Goal: Entertainment & Leisure: Browse casually

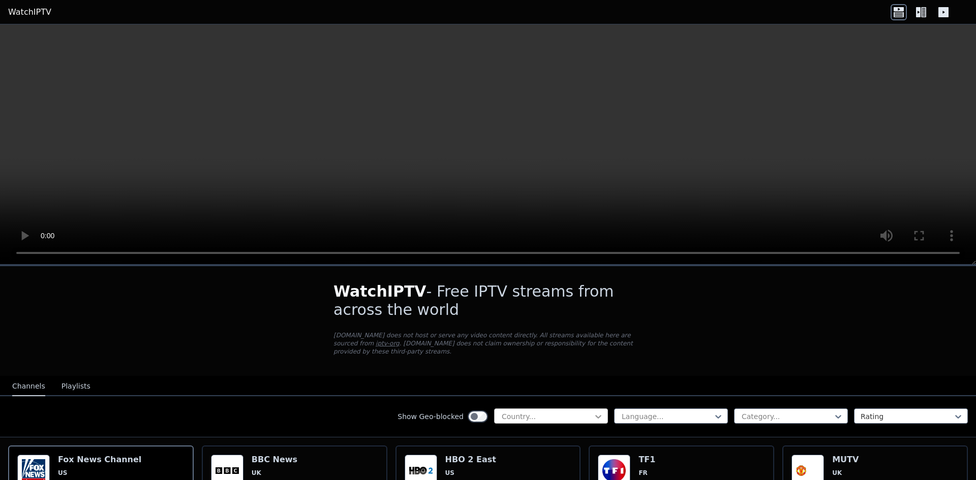
click at [593, 412] on icon at bounding box center [598, 417] width 10 height 10
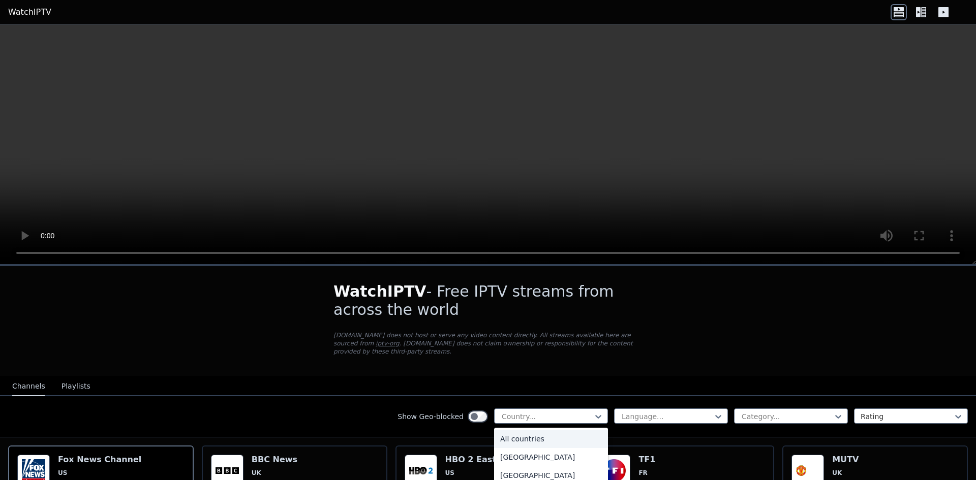
click at [835, 165] on video at bounding box center [488, 144] width 976 height 240
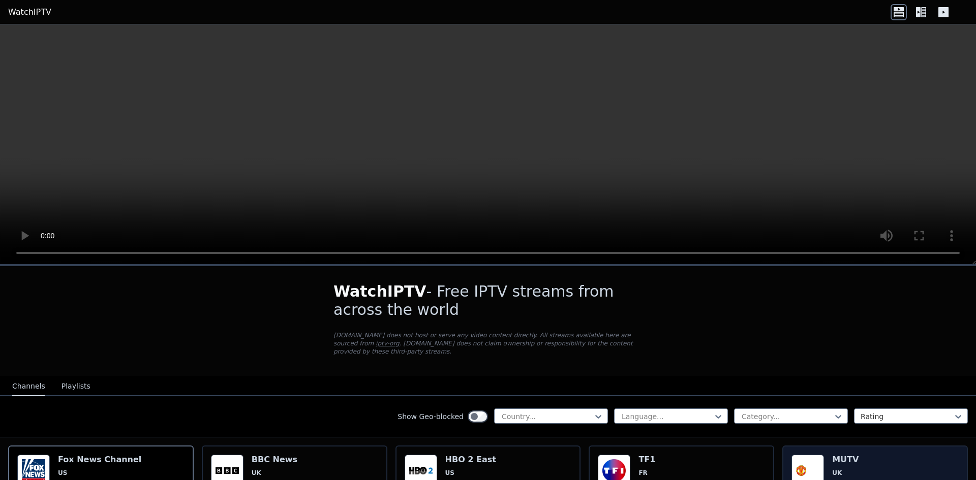
scroll to position [85, 0]
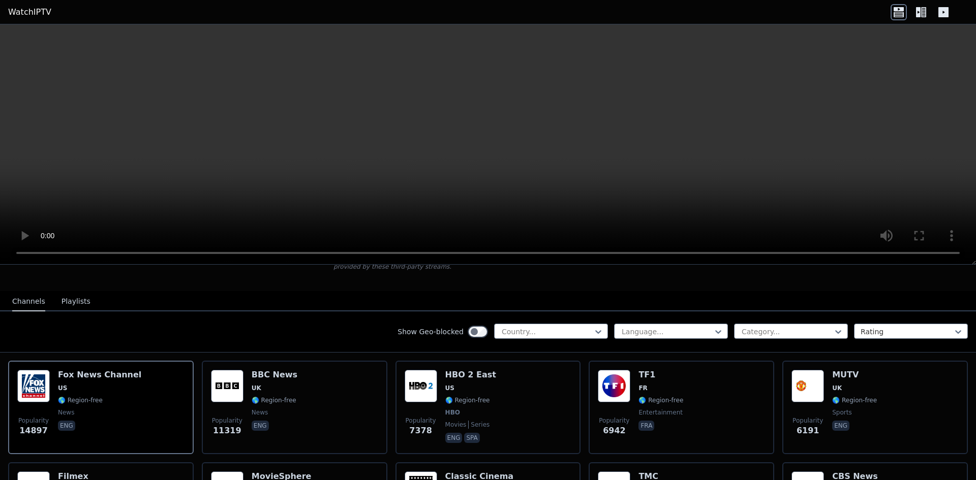
click at [633, 314] on div "Show Geo-blocked Country... Language... Category... Rating" at bounding box center [488, 332] width 976 height 41
click at [634, 327] on div at bounding box center [667, 332] width 93 height 10
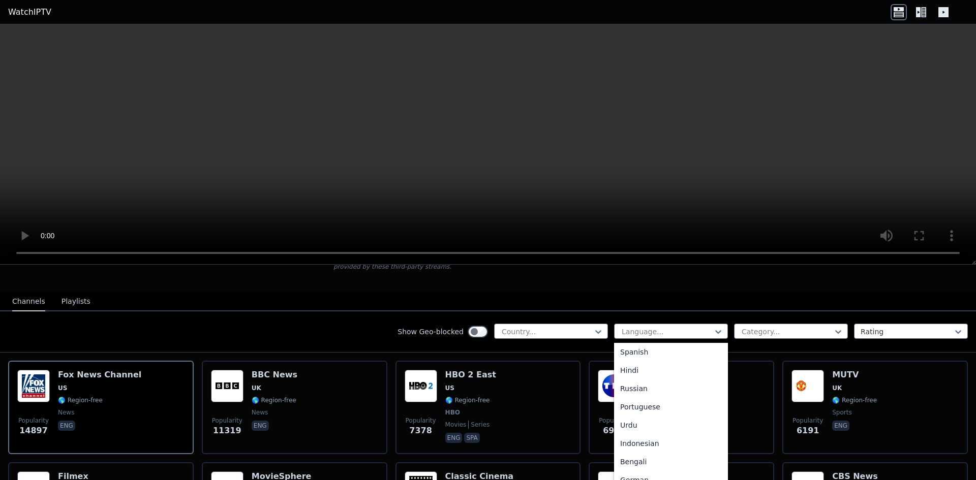
scroll to position [92, 0]
click at [667, 400] on div "Portuguese" at bounding box center [671, 409] width 114 height 18
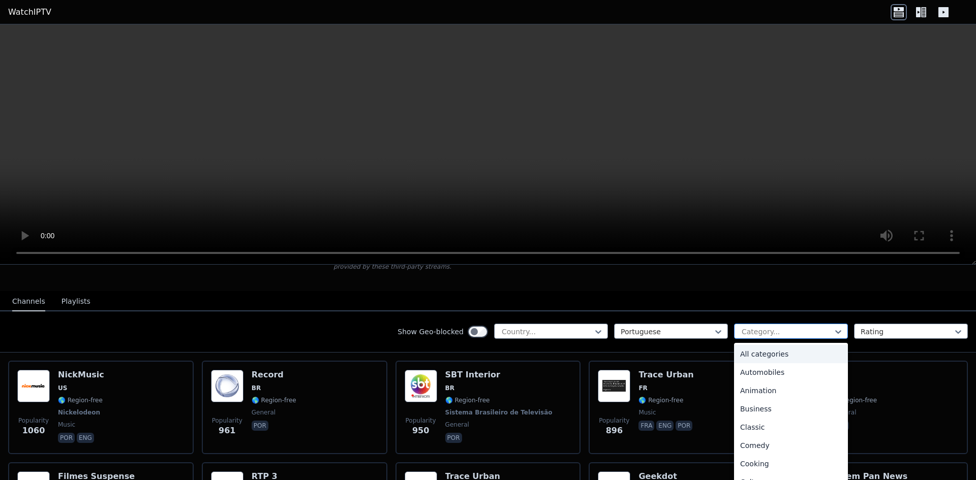
click at [785, 329] on div "Category..." at bounding box center [791, 331] width 114 height 15
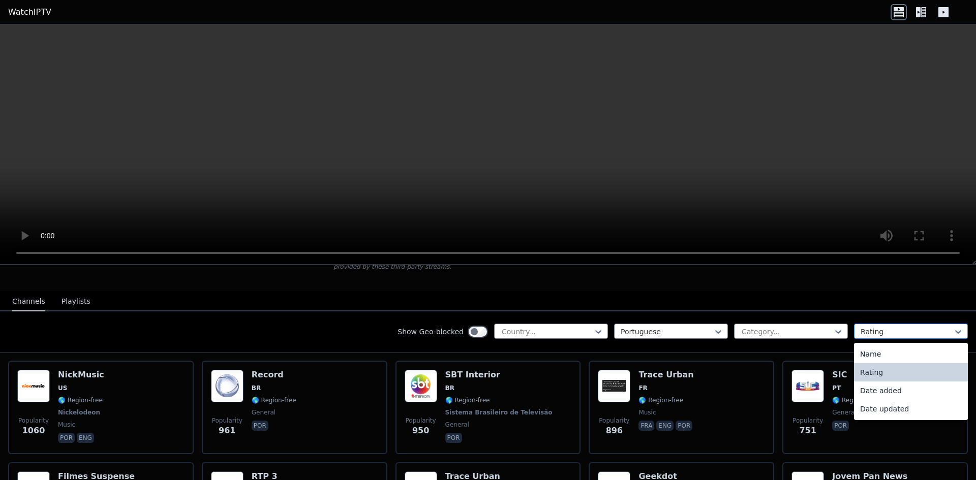
click at [871, 327] on div at bounding box center [907, 332] width 93 height 10
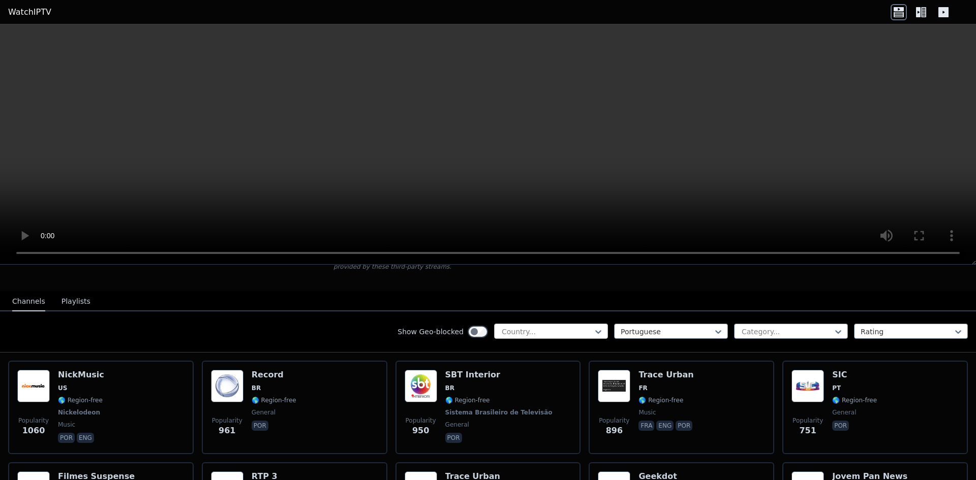
click at [535, 328] on div at bounding box center [547, 332] width 93 height 10
type input "***"
click at [520, 345] on div "[GEOGRAPHIC_DATA]" at bounding box center [551, 354] width 114 height 18
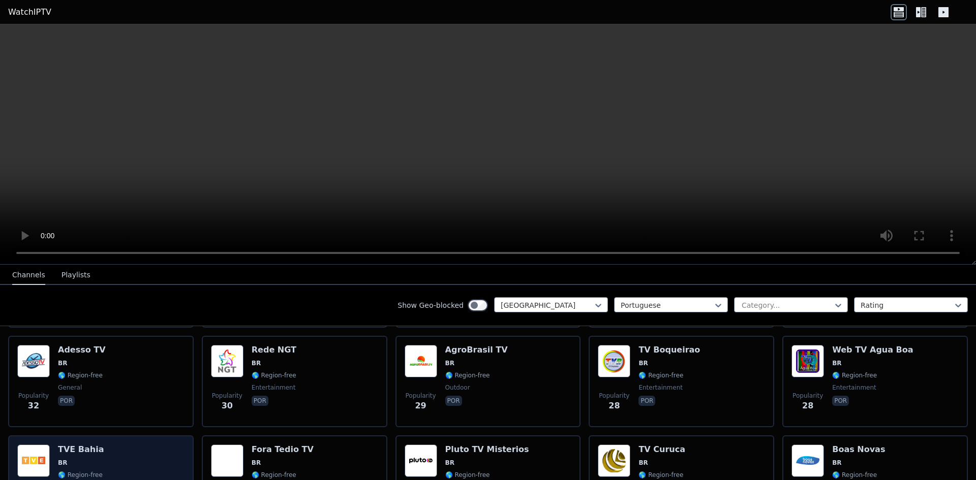
scroll to position [1101, 0]
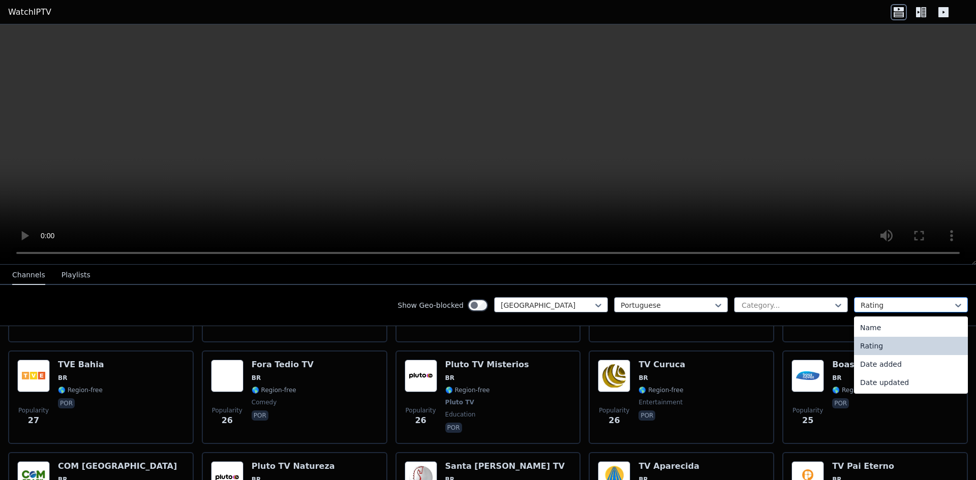
click at [887, 308] on div at bounding box center [907, 305] width 93 height 10
click at [870, 332] on div "Name" at bounding box center [911, 328] width 114 height 18
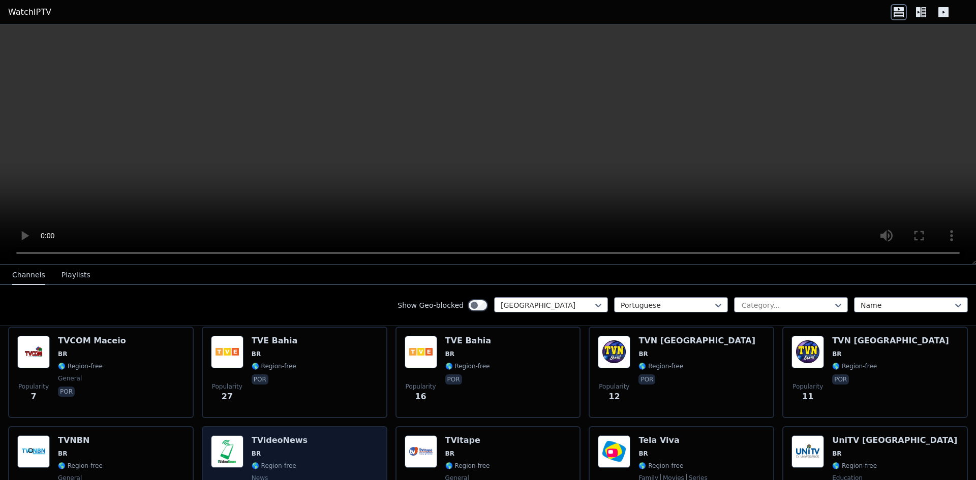
scroll to position [3304, 0]
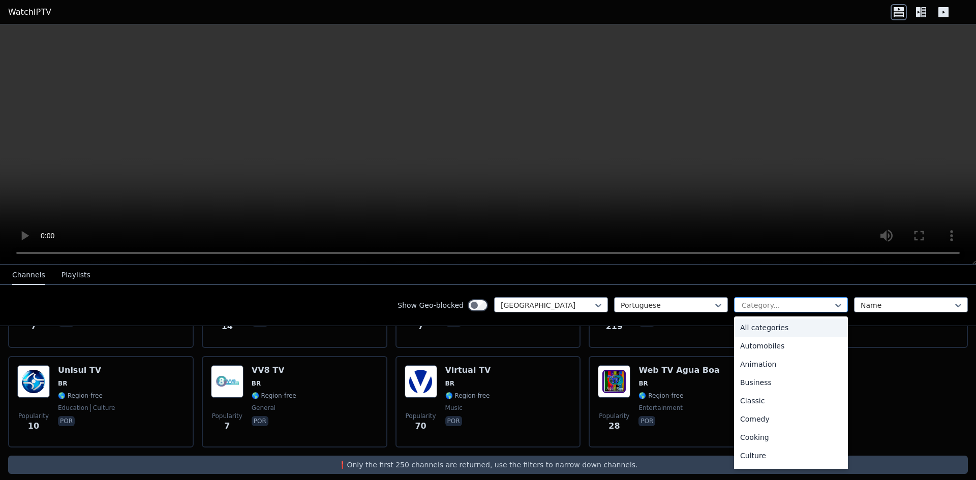
click at [772, 305] on div at bounding box center [787, 305] width 93 height 10
click at [768, 377] on div "General" at bounding box center [791, 378] width 114 height 18
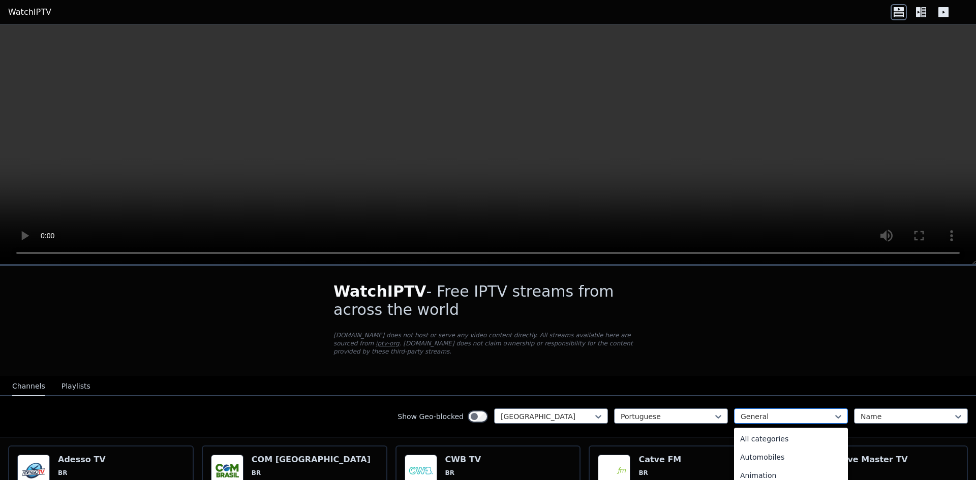
click at [800, 412] on div at bounding box center [787, 417] width 93 height 10
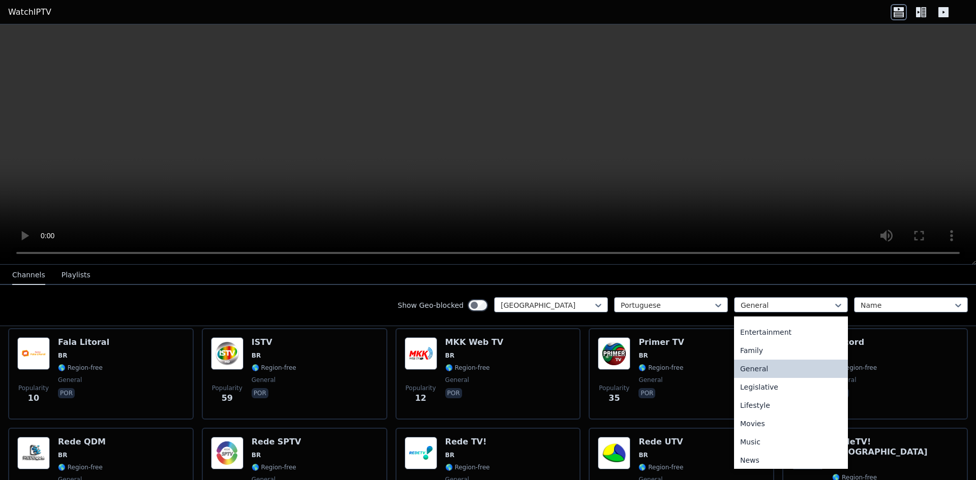
scroll to position [194, 0]
click at [776, 374] on div "Legislative" at bounding box center [791, 372] width 114 height 18
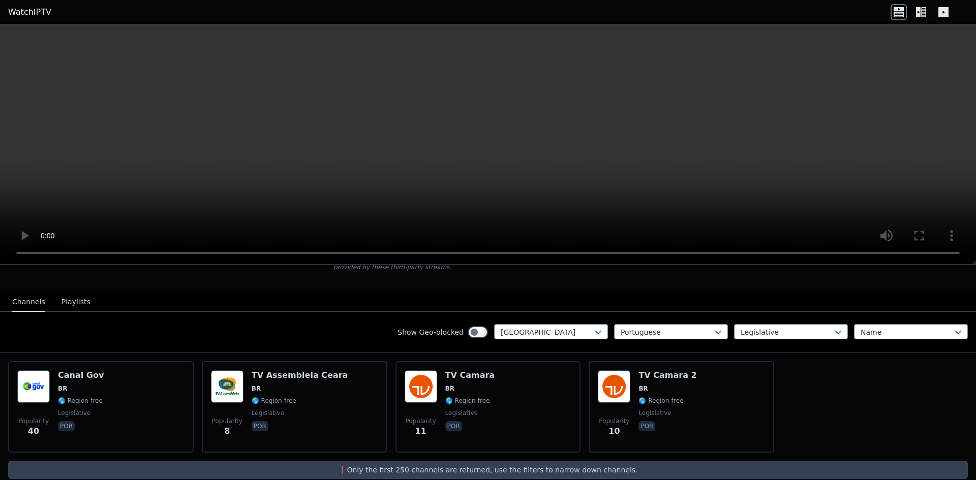
scroll to position [91, 0]
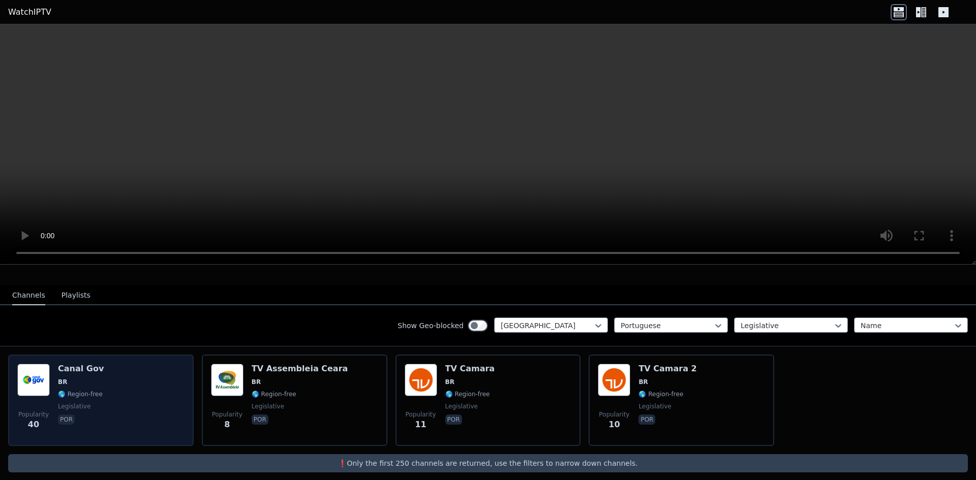
click at [112, 366] on div "Popularity 40 Canal Gov BR 🌎 Region-free legislative por" at bounding box center [100, 400] width 167 height 73
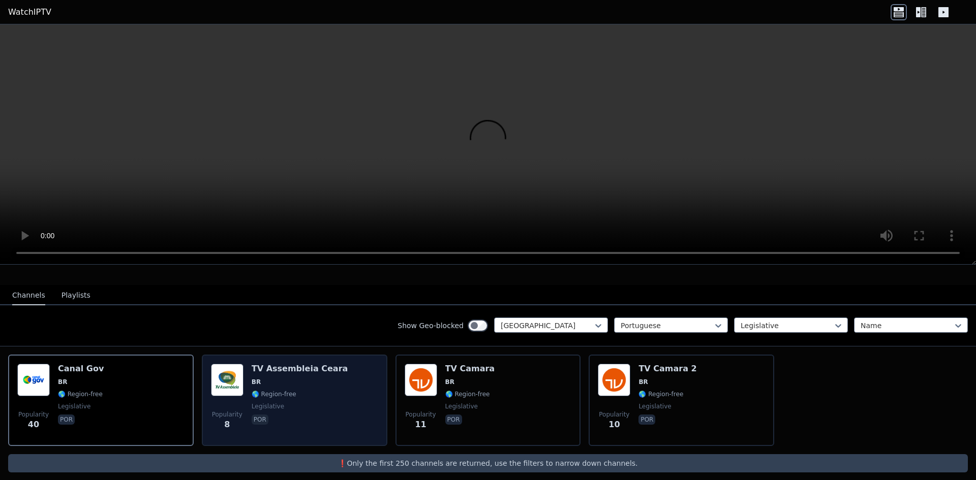
click at [312, 390] on span "🌎 Region-free" at bounding box center [300, 394] width 97 height 8
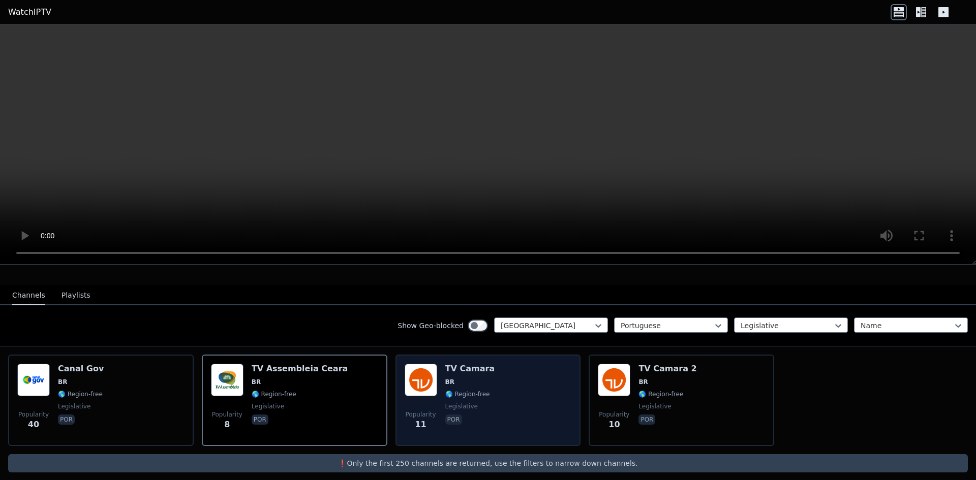
click at [499, 398] on div "Popularity 11 TV Camara BR 🌎 Region-free legislative por" at bounding box center [488, 400] width 167 height 73
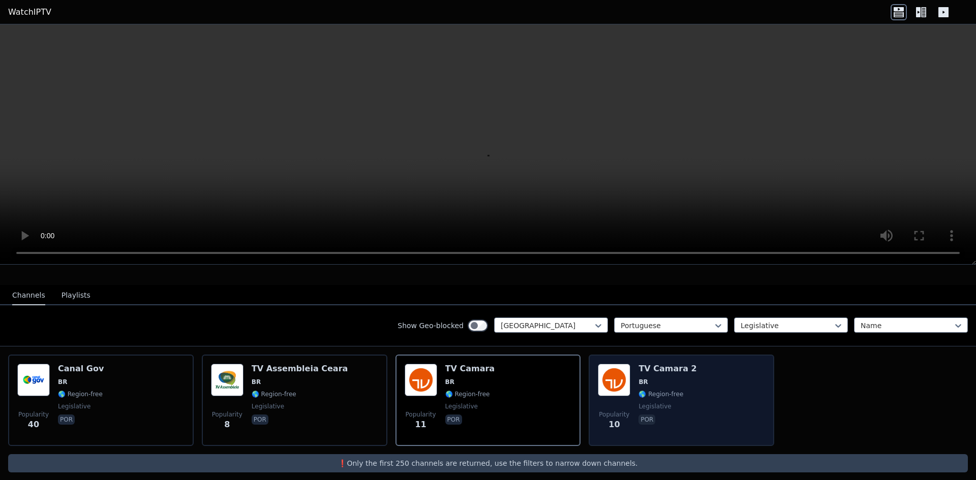
click at [712, 379] on div "Popularity 10 TV Camara 2 BR 🌎 Region-free legislative por" at bounding box center [681, 400] width 167 height 73
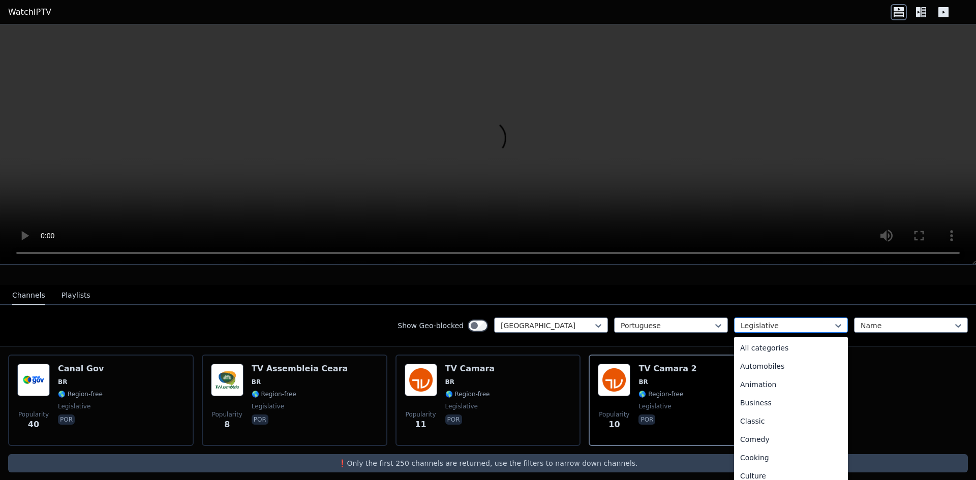
scroll to position [112, 0]
click at [756, 321] on div at bounding box center [787, 326] width 93 height 10
click at [770, 351] on div "Automobiles" at bounding box center [791, 355] width 114 height 18
